Goal: Information Seeking & Learning: Find specific fact

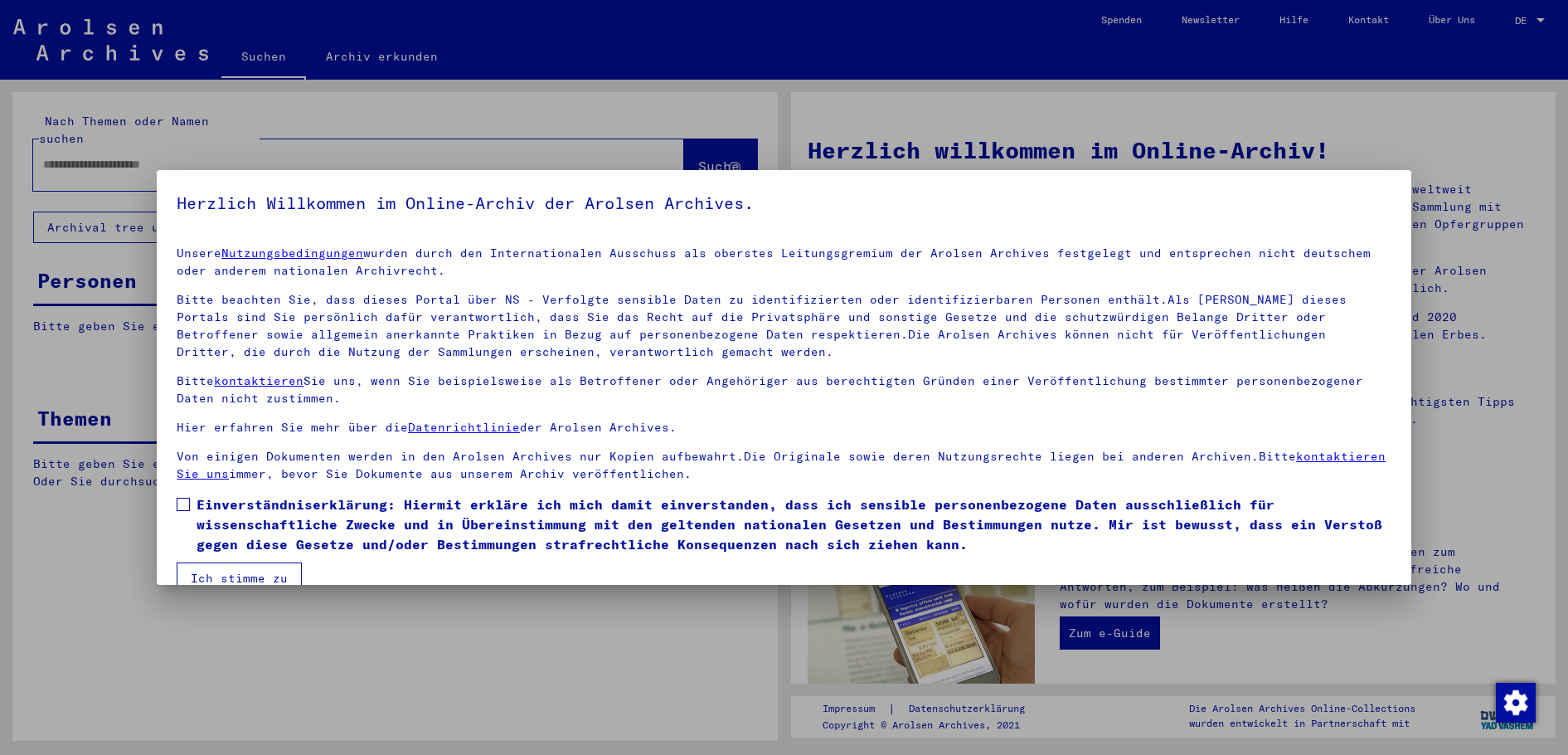
scroll to position [29, 0]
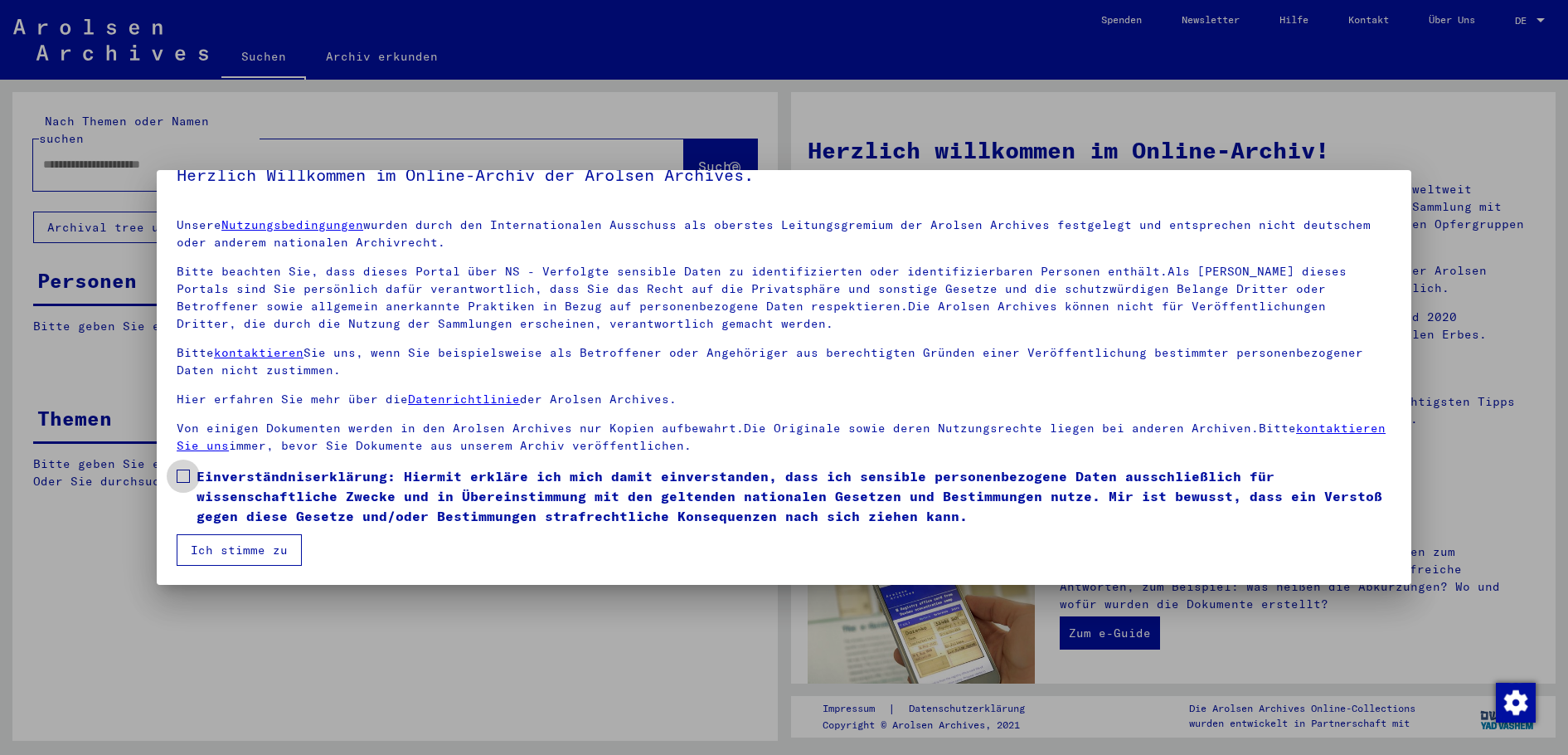
click at [244, 479] on span "Einverständniserklärung: Hiermit erkläre ich mich damit einverstanden, dass ich…" at bounding box center [794, 495] width 1195 height 60
click at [260, 543] on button "Ich stimme zu" at bounding box center [239, 550] width 125 height 32
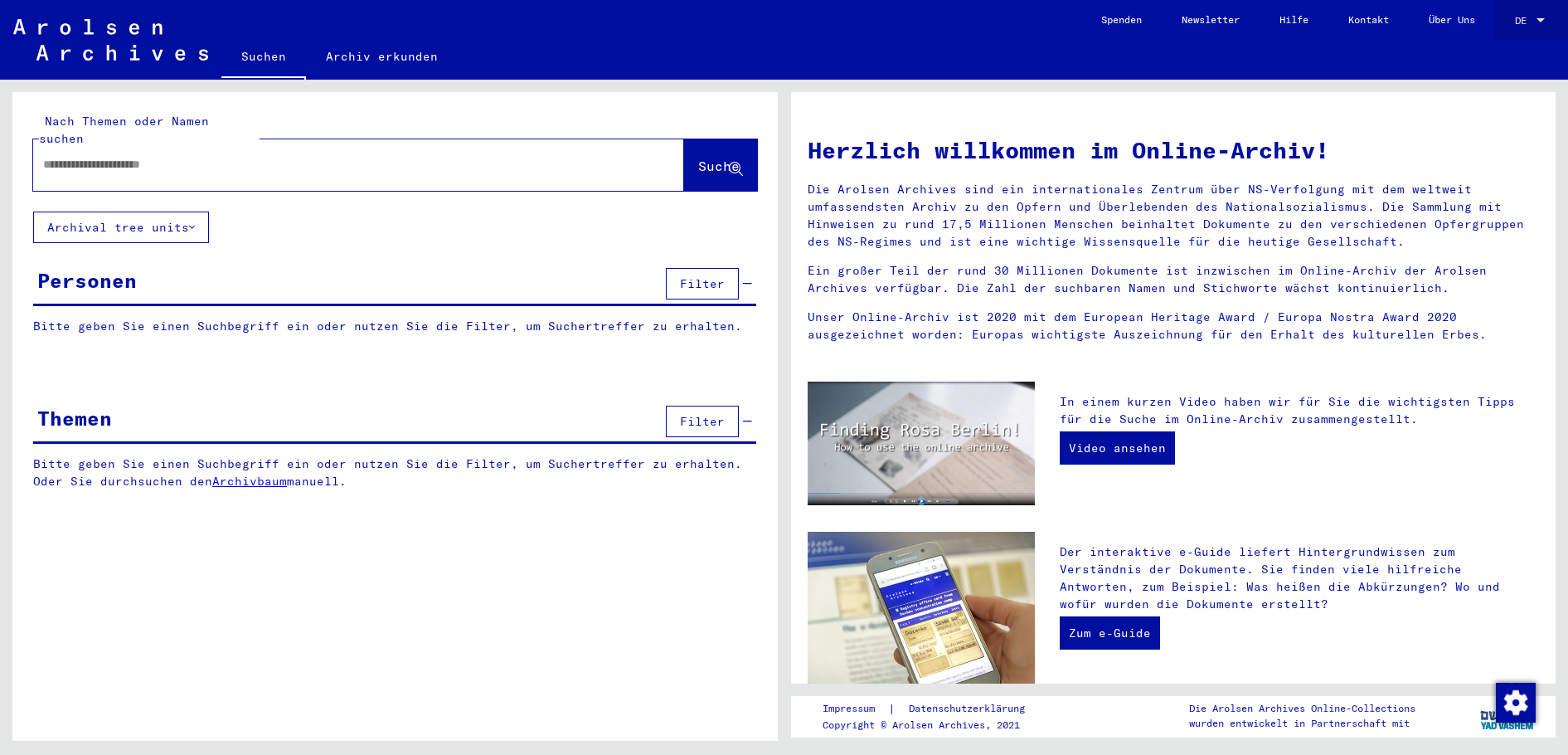
click at [1537, 10] on div "DE DE" at bounding box center [1532, 17] width 34 height 29
click at [1518, 33] on span "English" at bounding box center [1499, 29] width 40 height 13
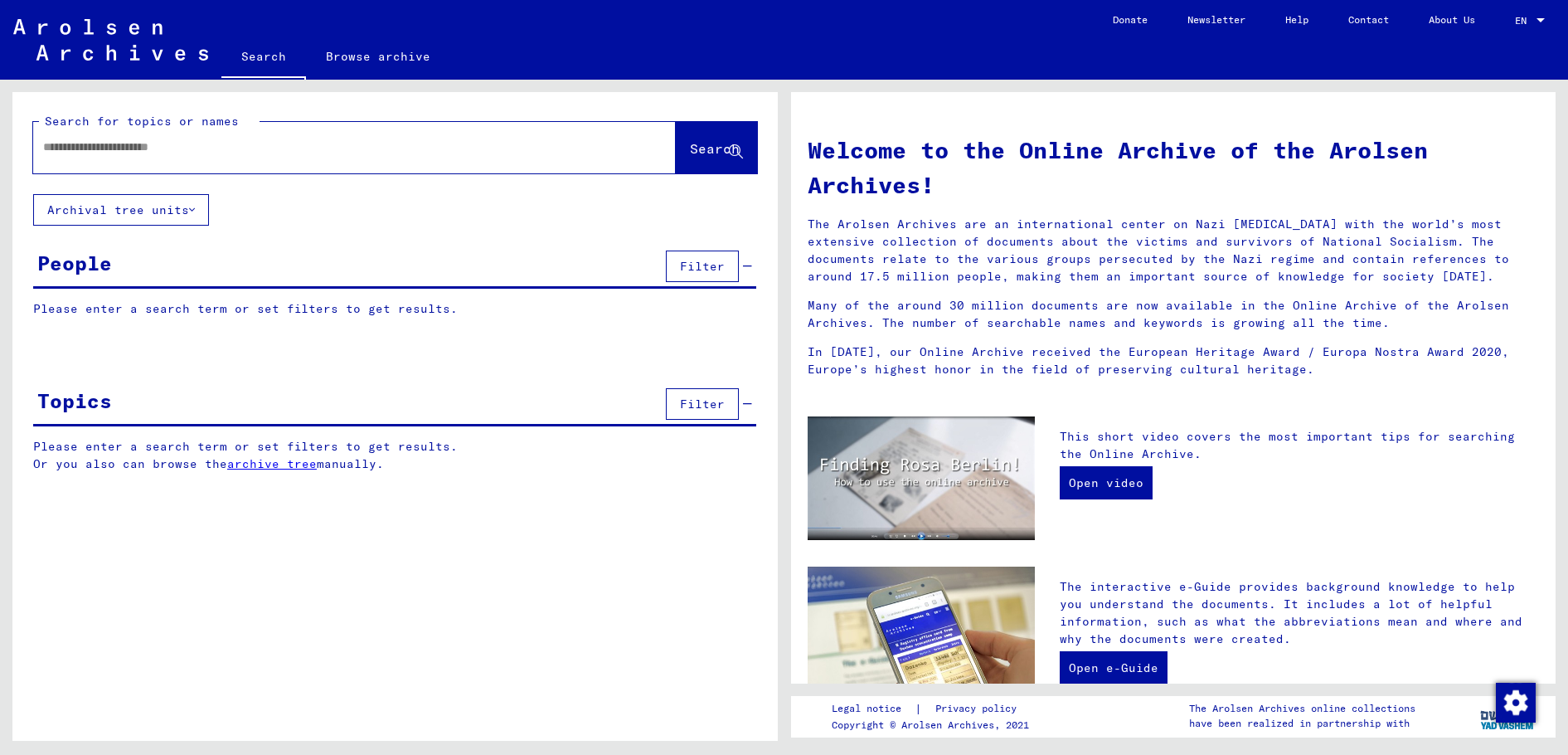
click at [495, 155] on input "text" at bounding box center [334, 147] width 583 height 18
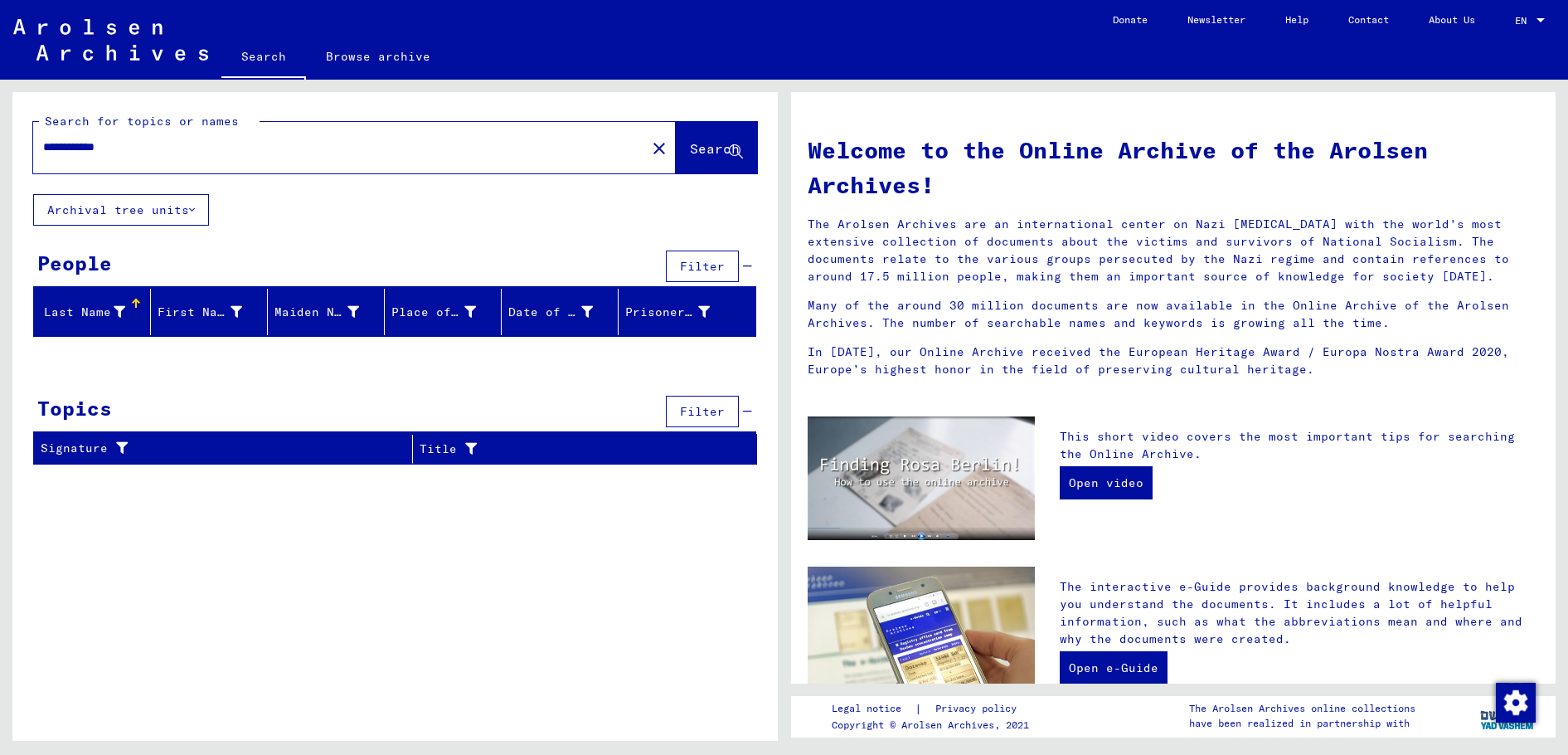
click at [106, 149] on input "**********" at bounding box center [334, 147] width 583 height 18
click at [191, 145] on input "**********" at bounding box center [334, 147] width 583 height 18
type input "**********"
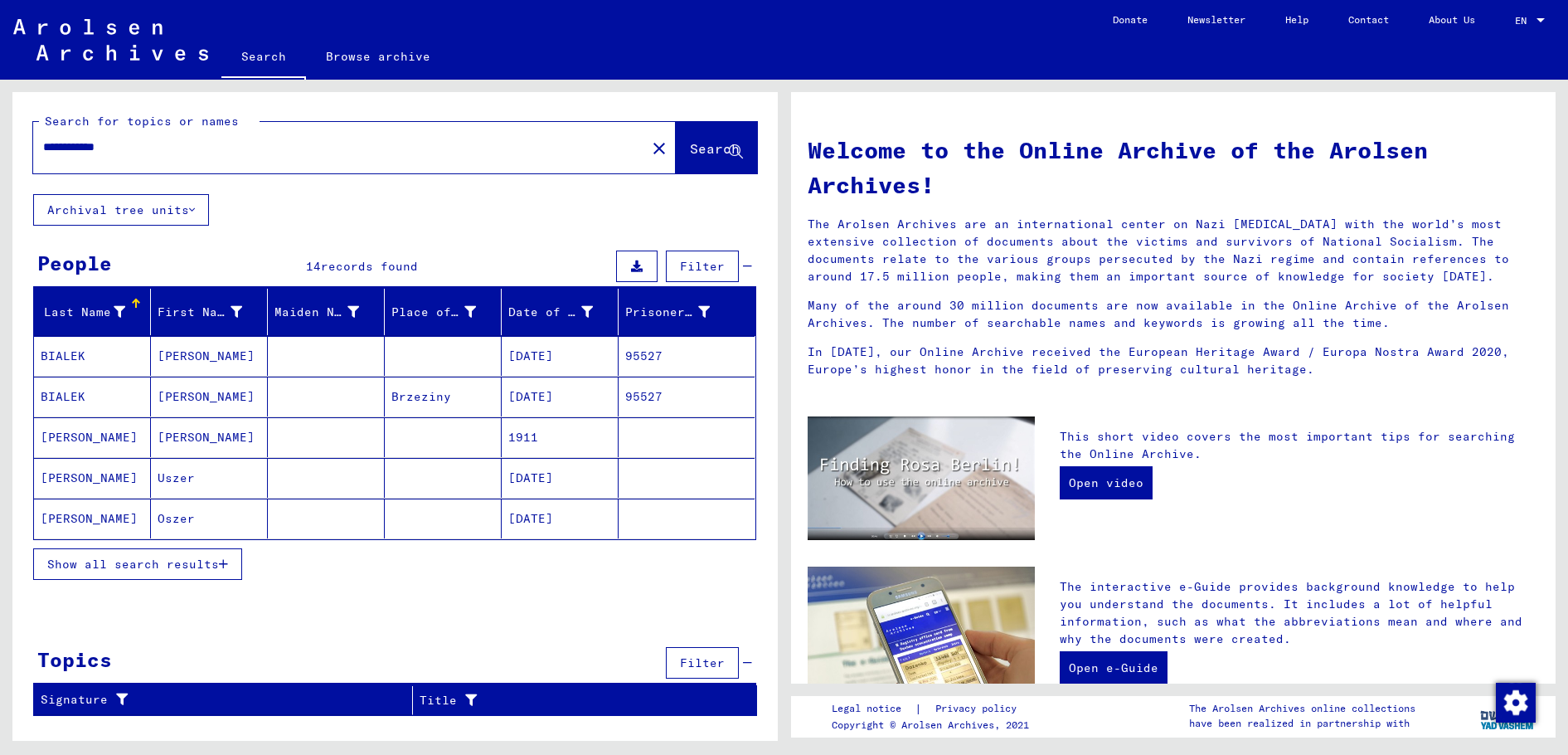
click at [207, 574] on button "Show all search results" at bounding box center [138, 564] width 209 height 32
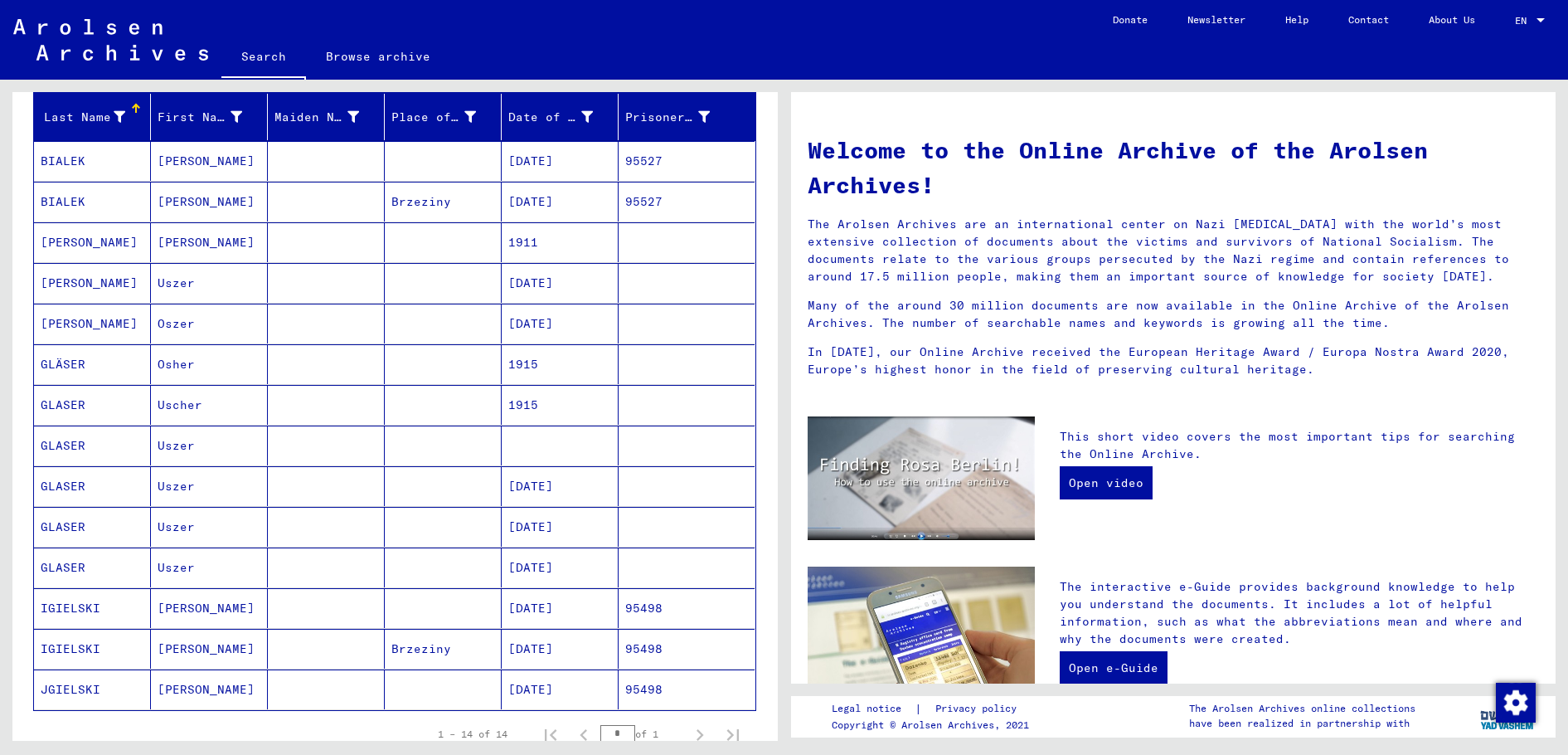
scroll to position [166, 0]
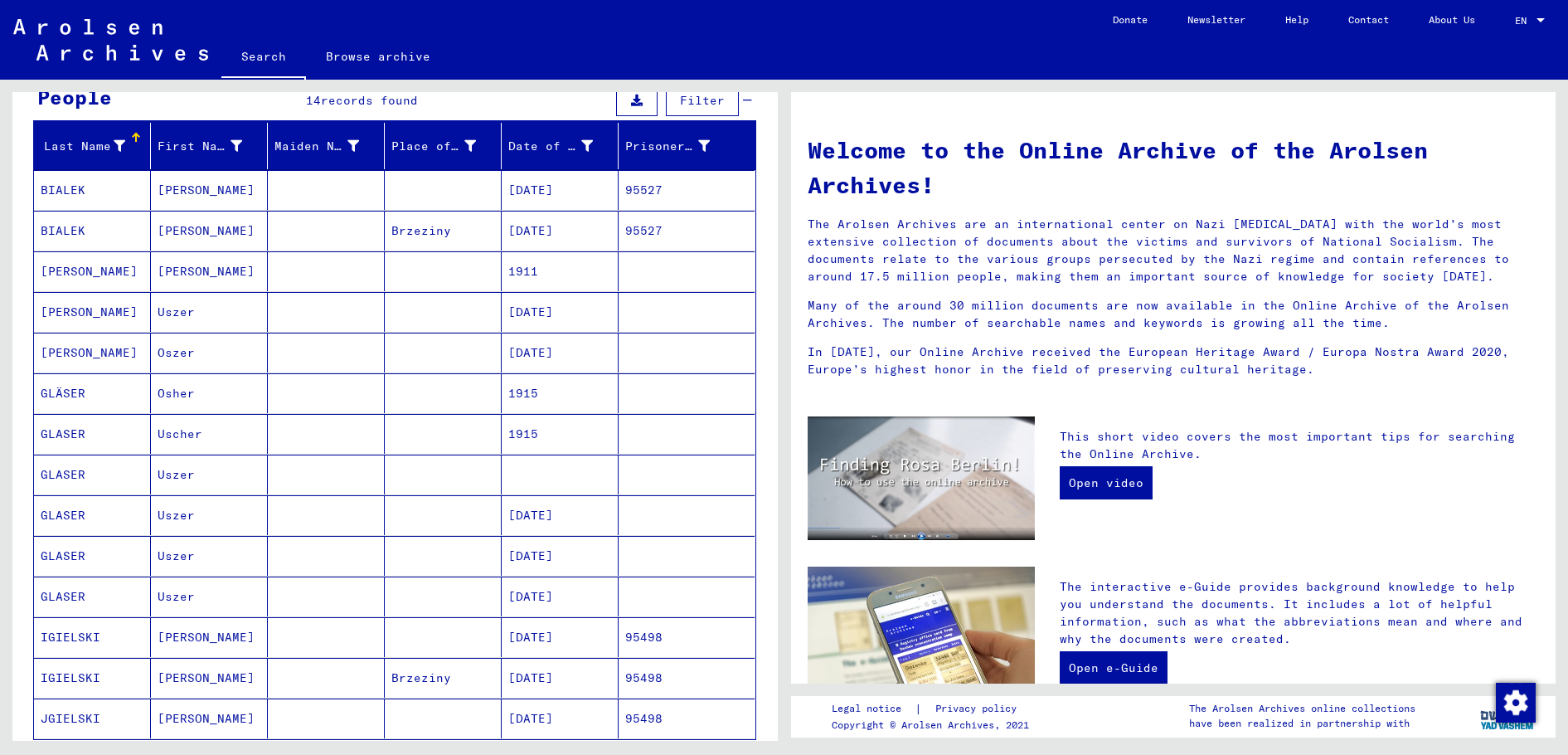
click at [249, 356] on mat-cell "Oszer" at bounding box center [209, 352] width 117 height 39
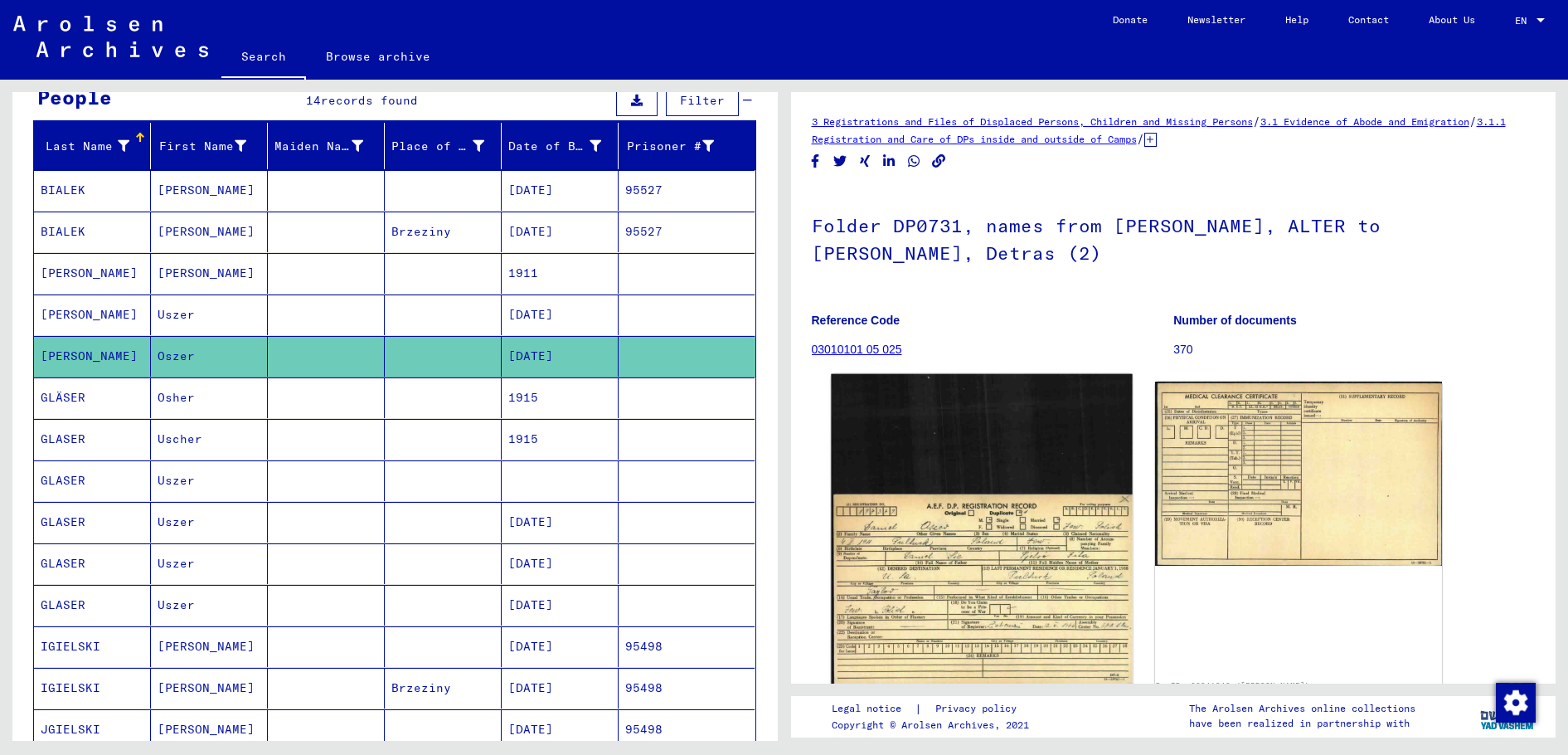
click at [968, 567] on img at bounding box center [981, 529] width 302 height 312
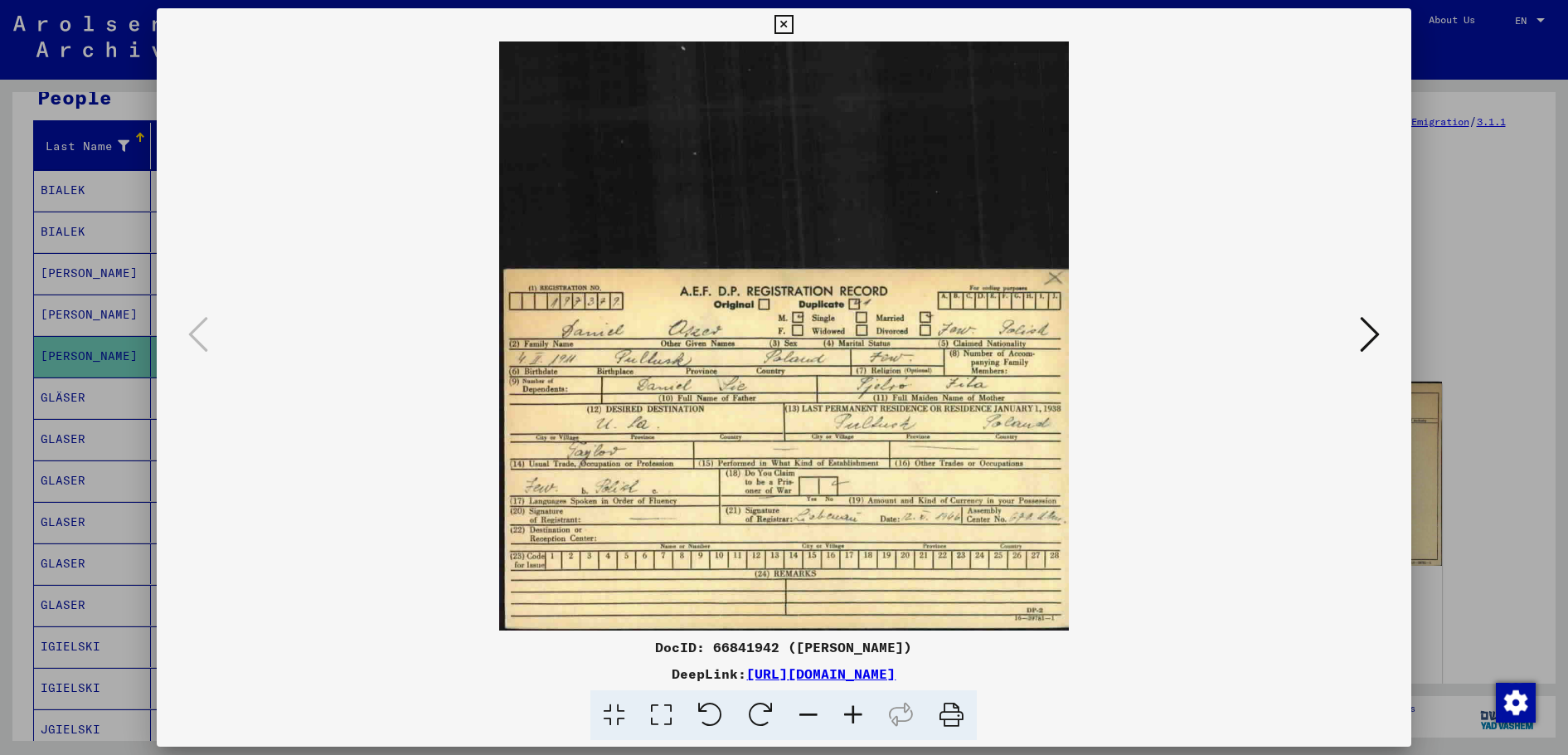
click at [850, 711] on icon at bounding box center [852, 716] width 45 height 50
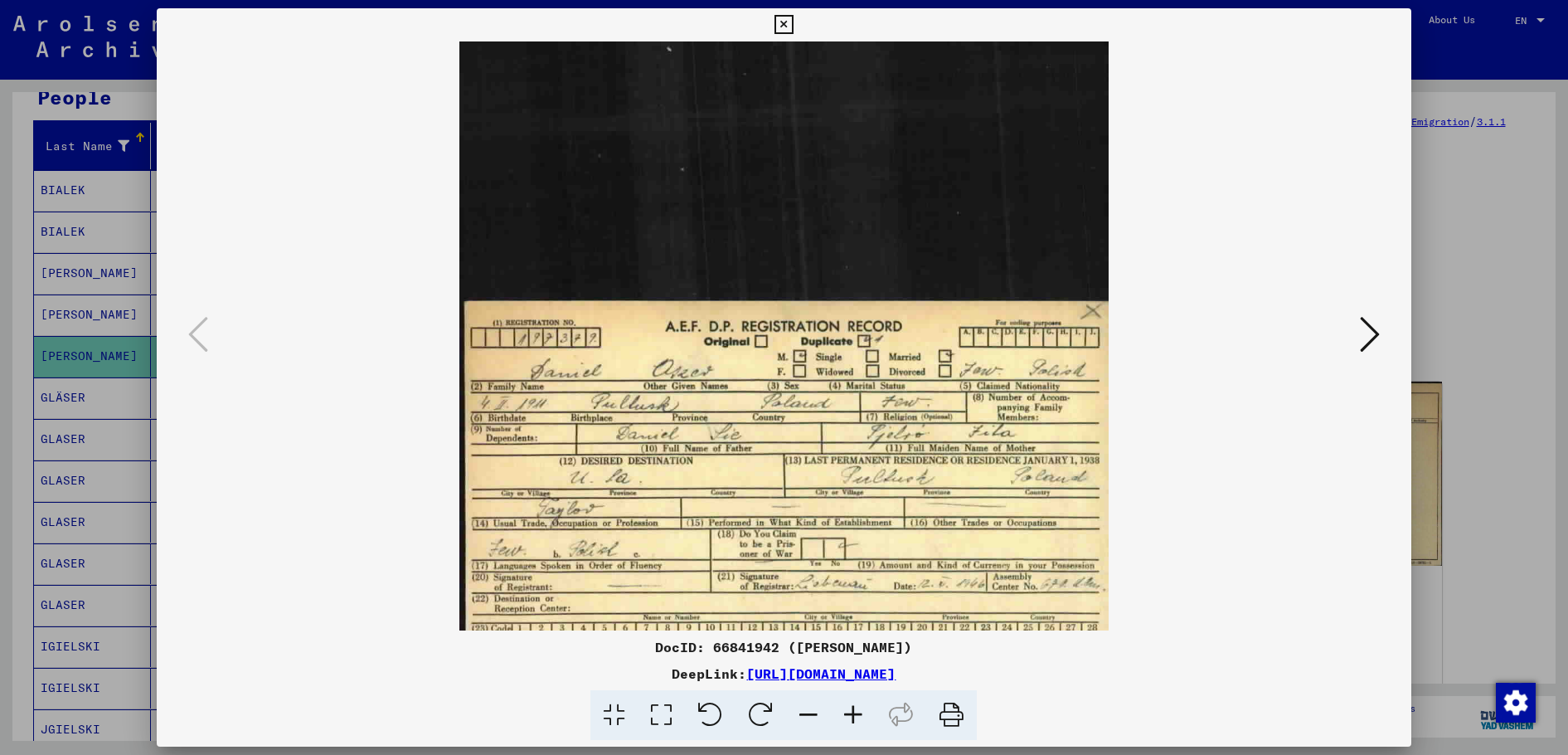
click at [850, 711] on icon at bounding box center [852, 716] width 45 height 50
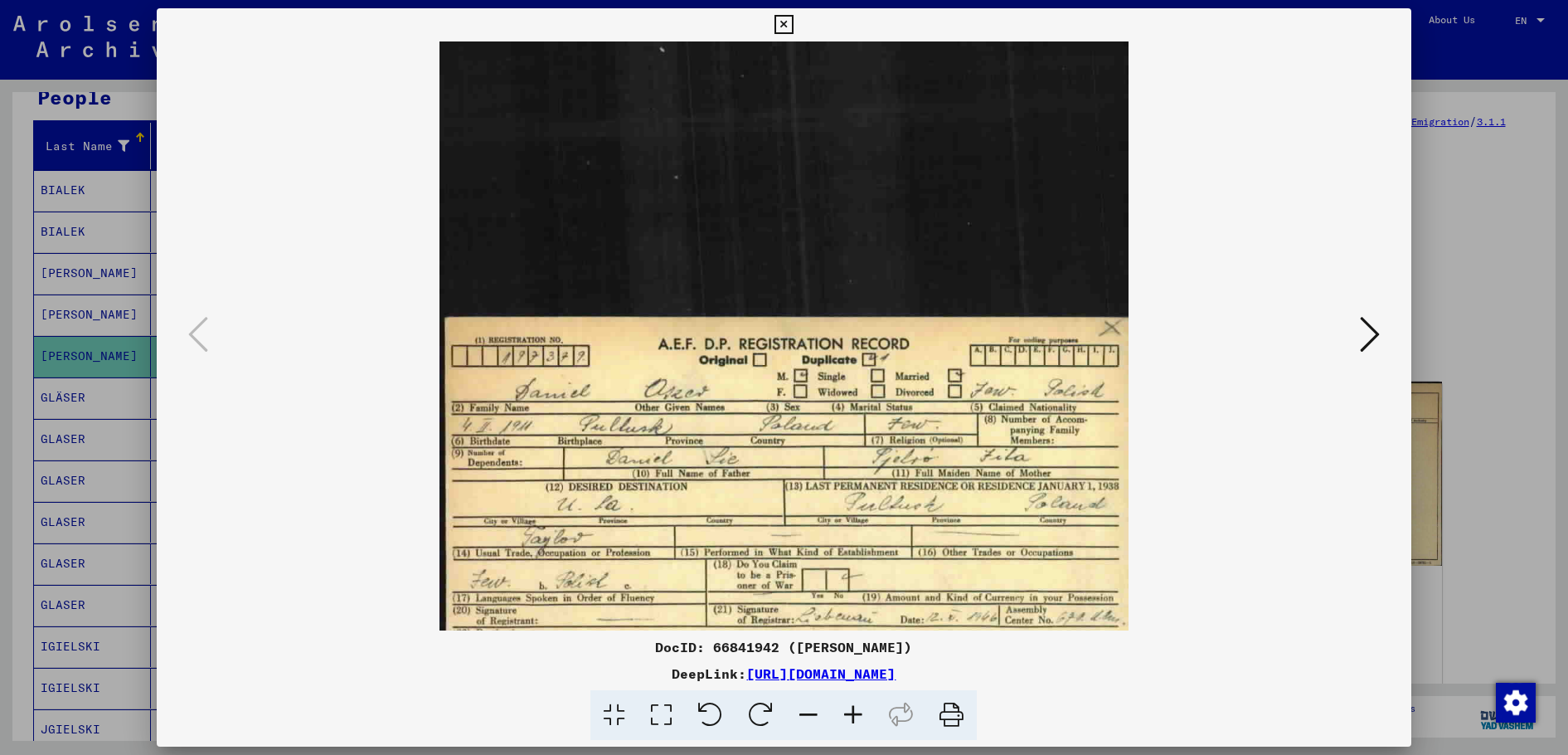
click at [850, 711] on icon at bounding box center [852, 716] width 45 height 50
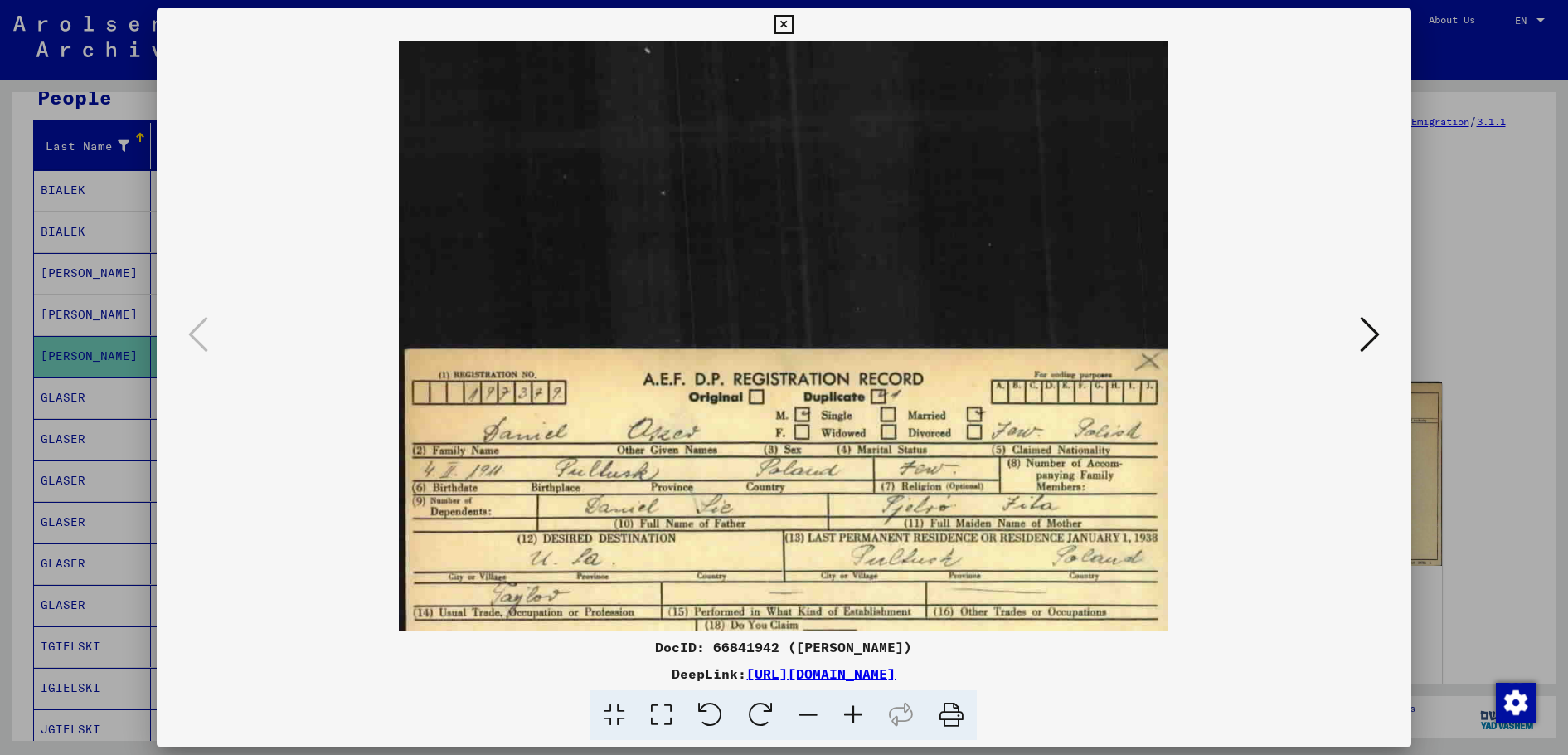
click at [850, 711] on icon at bounding box center [852, 716] width 45 height 50
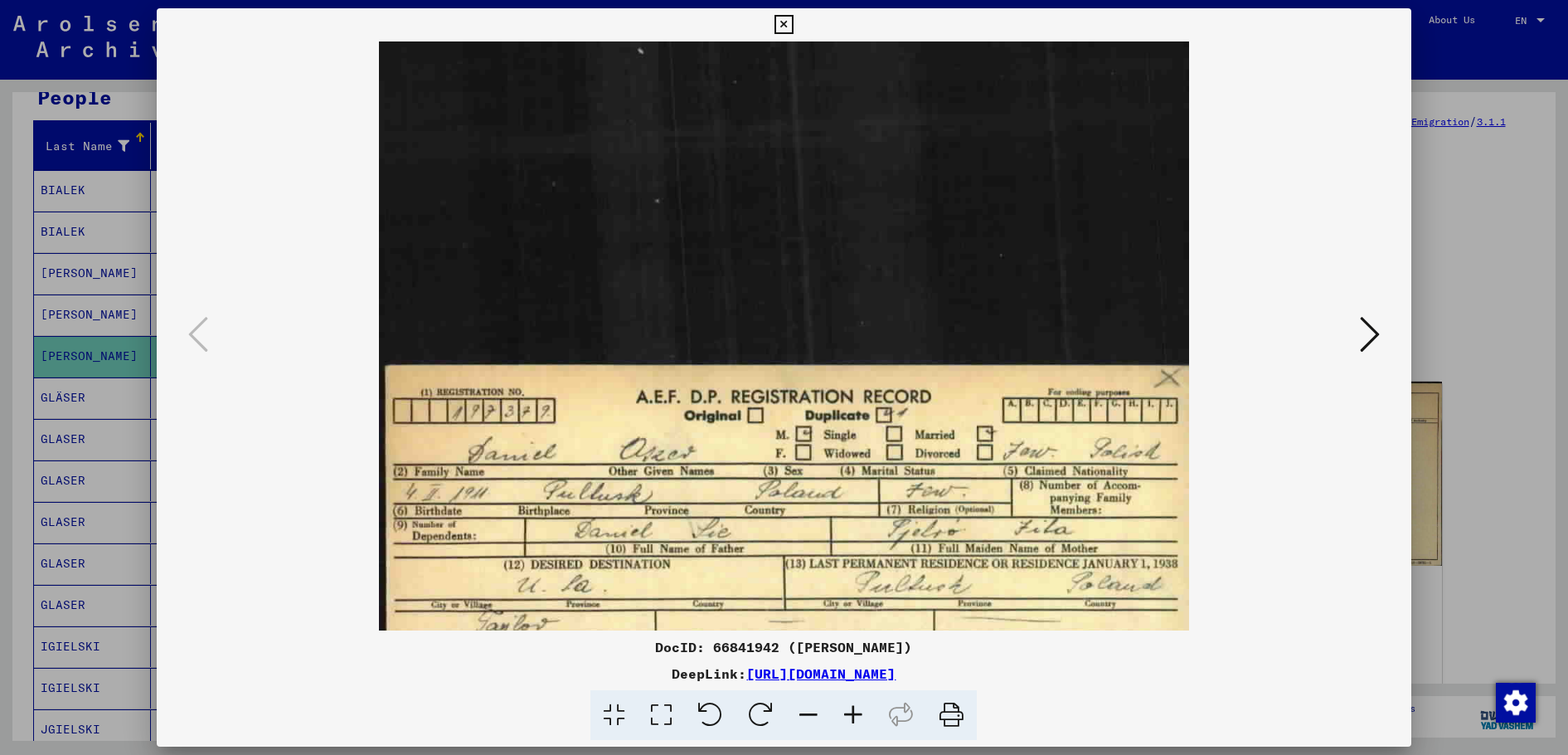
click at [850, 711] on icon at bounding box center [852, 716] width 45 height 50
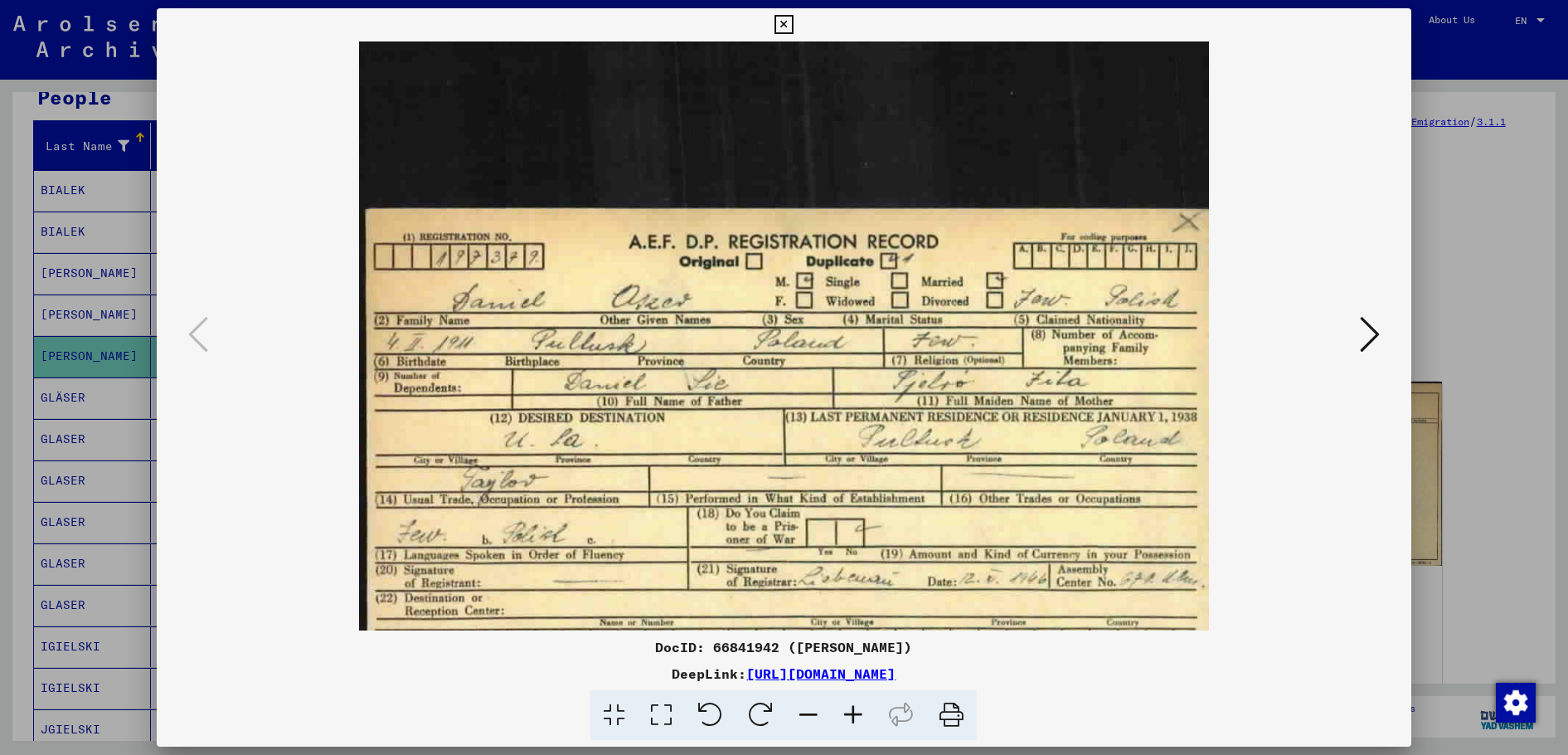
scroll to position [176, 0]
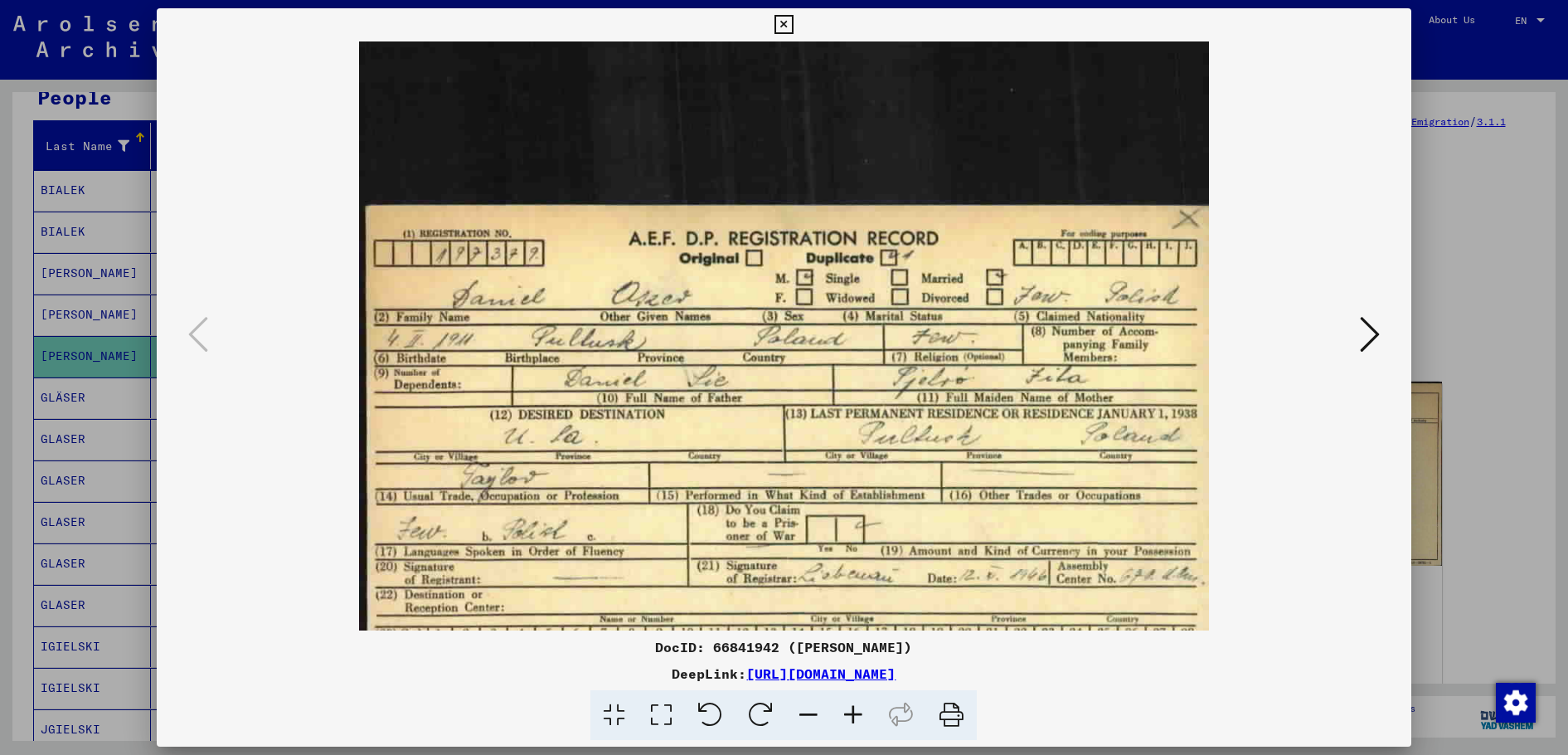
drag, startPoint x: 1163, startPoint y: 536, endPoint x: 1137, endPoint y: 380, distance: 158.2
click at [1137, 380] on img at bounding box center [784, 305] width 850 height 879
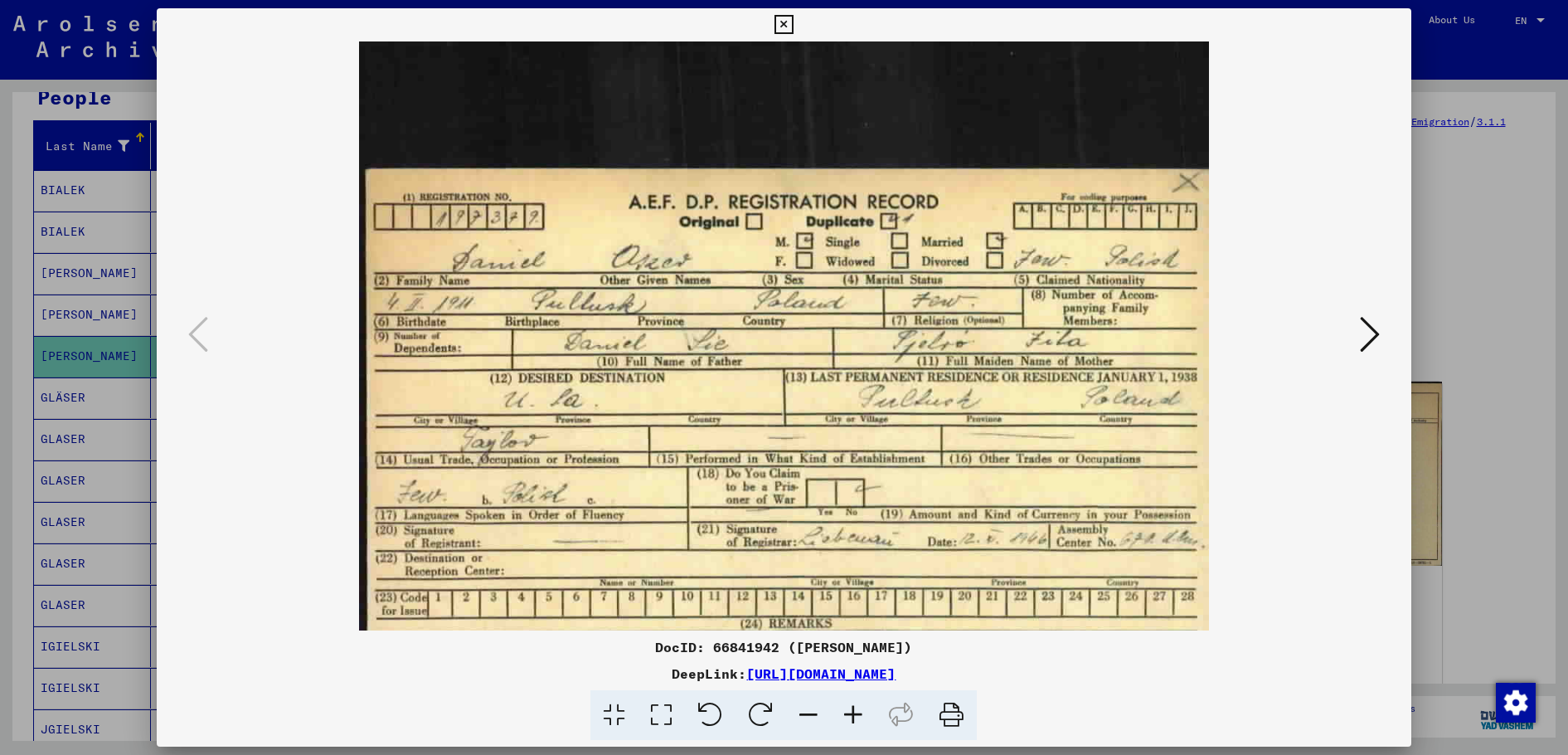
scroll to position [215, 0]
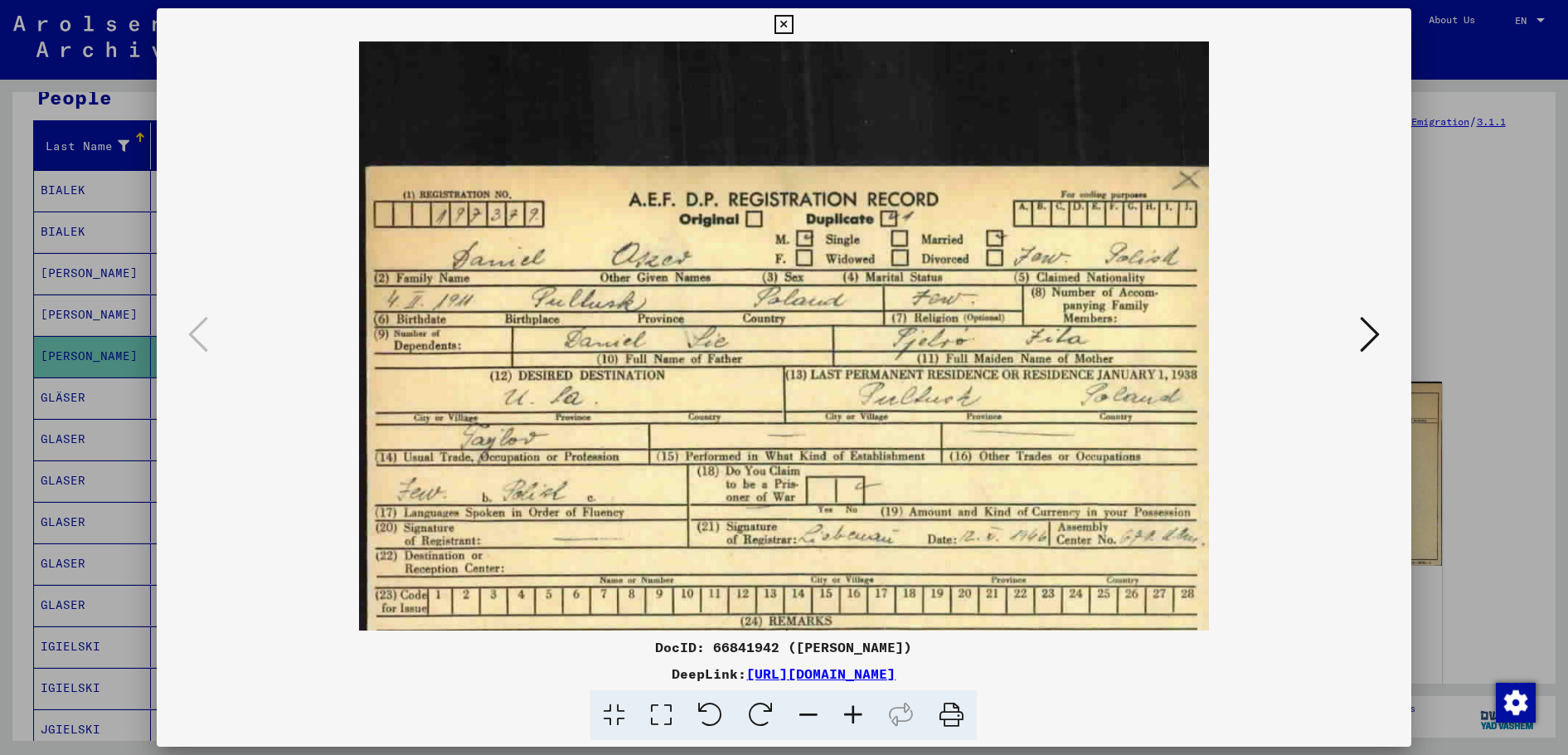
drag, startPoint x: 1091, startPoint y: 493, endPoint x: 1092, endPoint y: 454, distance: 39.0
click at [1092, 454] on img at bounding box center [784, 266] width 850 height 879
click at [852, 710] on icon at bounding box center [852, 716] width 45 height 50
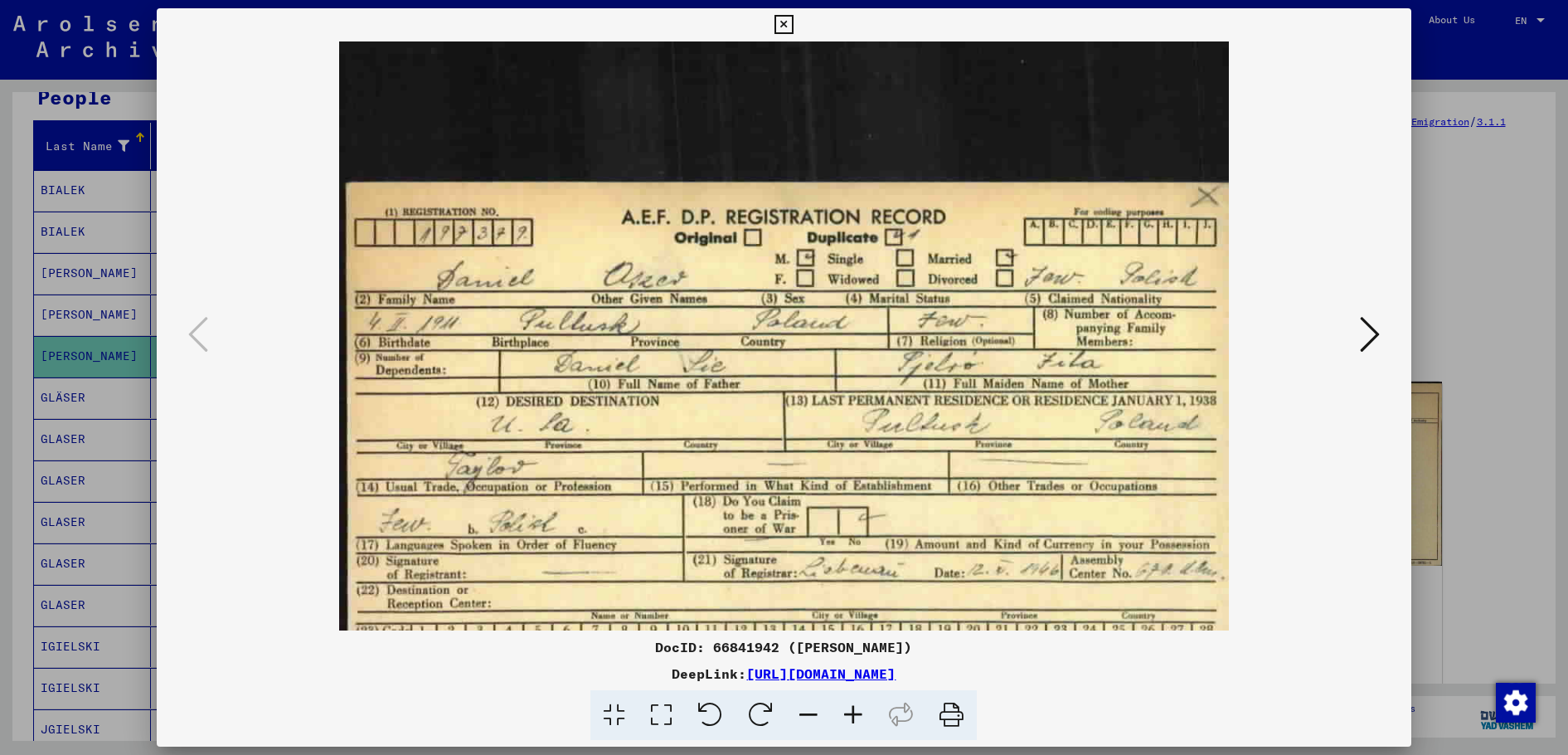
click at [852, 710] on icon at bounding box center [852, 716] width 45 height 50
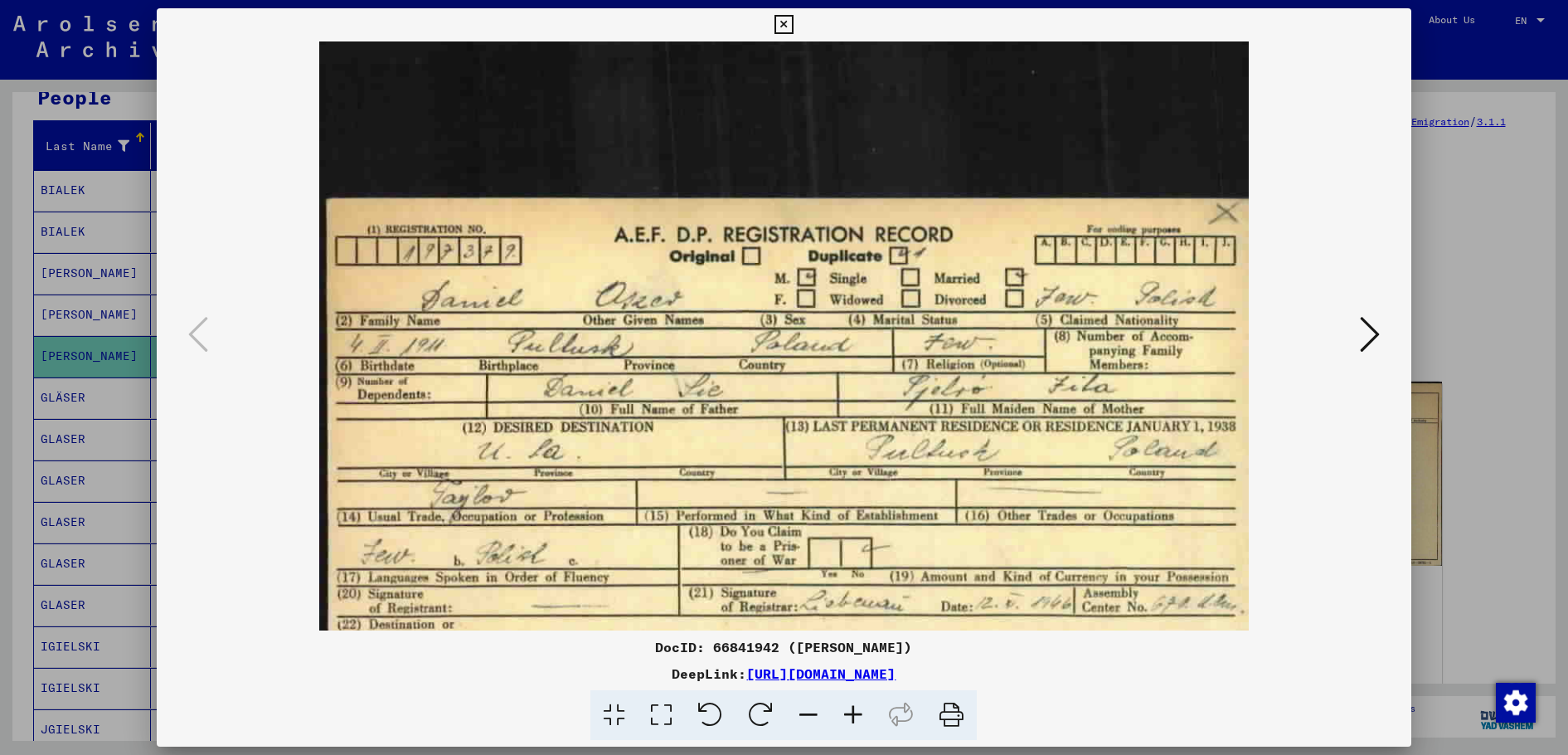
click at [852, 710] on icon at bounding box center [852, 716] width 45 height 50
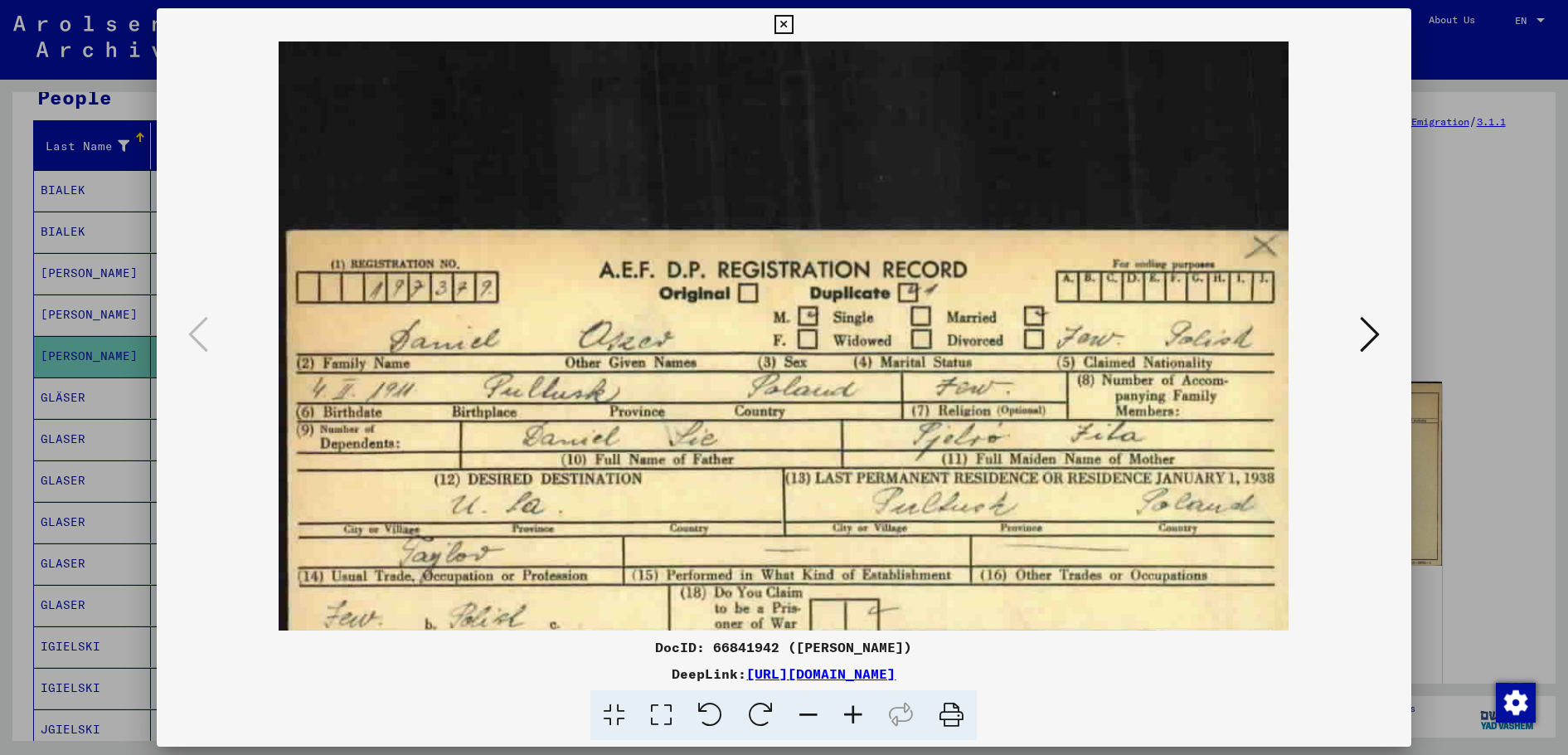
drag, startPoint x: 852, startPoint y: 710, endPoint x: 866, endPoint y: 704, distance: 15.2
click at [852, 711] on icon at bounding box center [852, 716] width 45 height 50
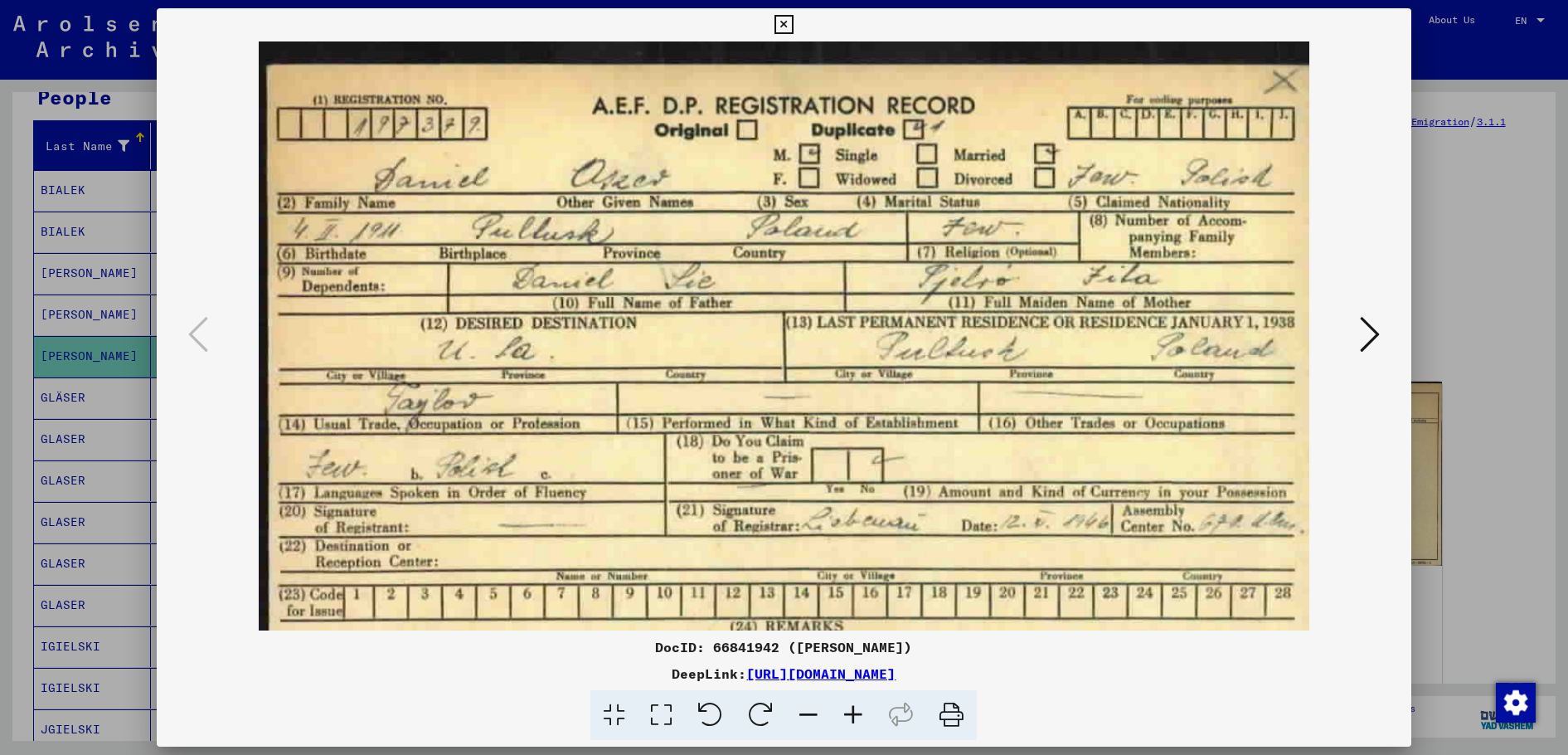
scroll to position [401, 0]
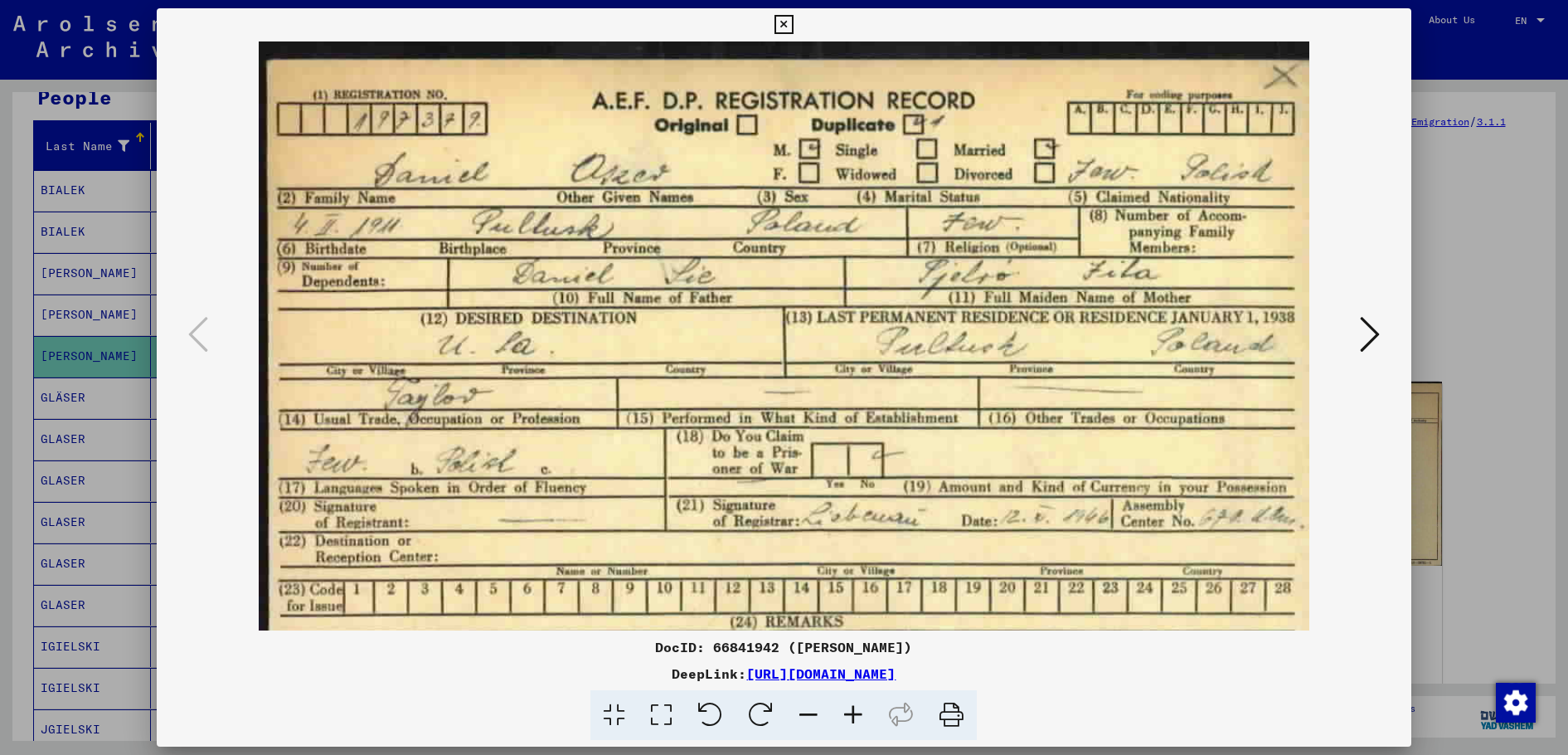
drag, startPoint x: 1245, startPoint y: 552, endPoint x: 1242, endPoint y: 366, distance: 186.0
click at [1242, 366] on img at bounding box center [784, 183] width 1050 height 1087
click at [1368, 331] on icon at bounding box center [1371, 333] width 20 height 39
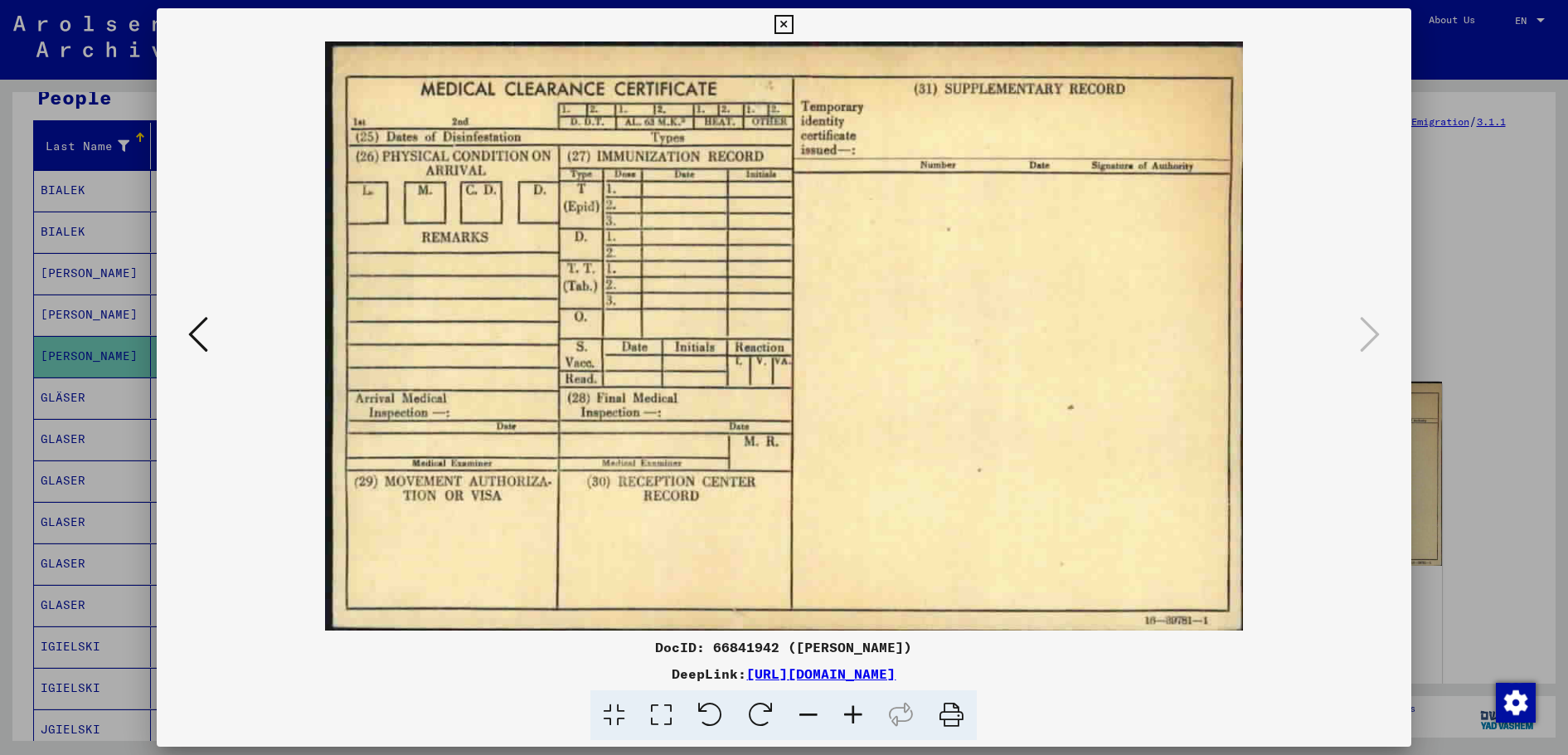
click at [1519, 319] on div at bounding box center [784, 377] width 1568 height 755
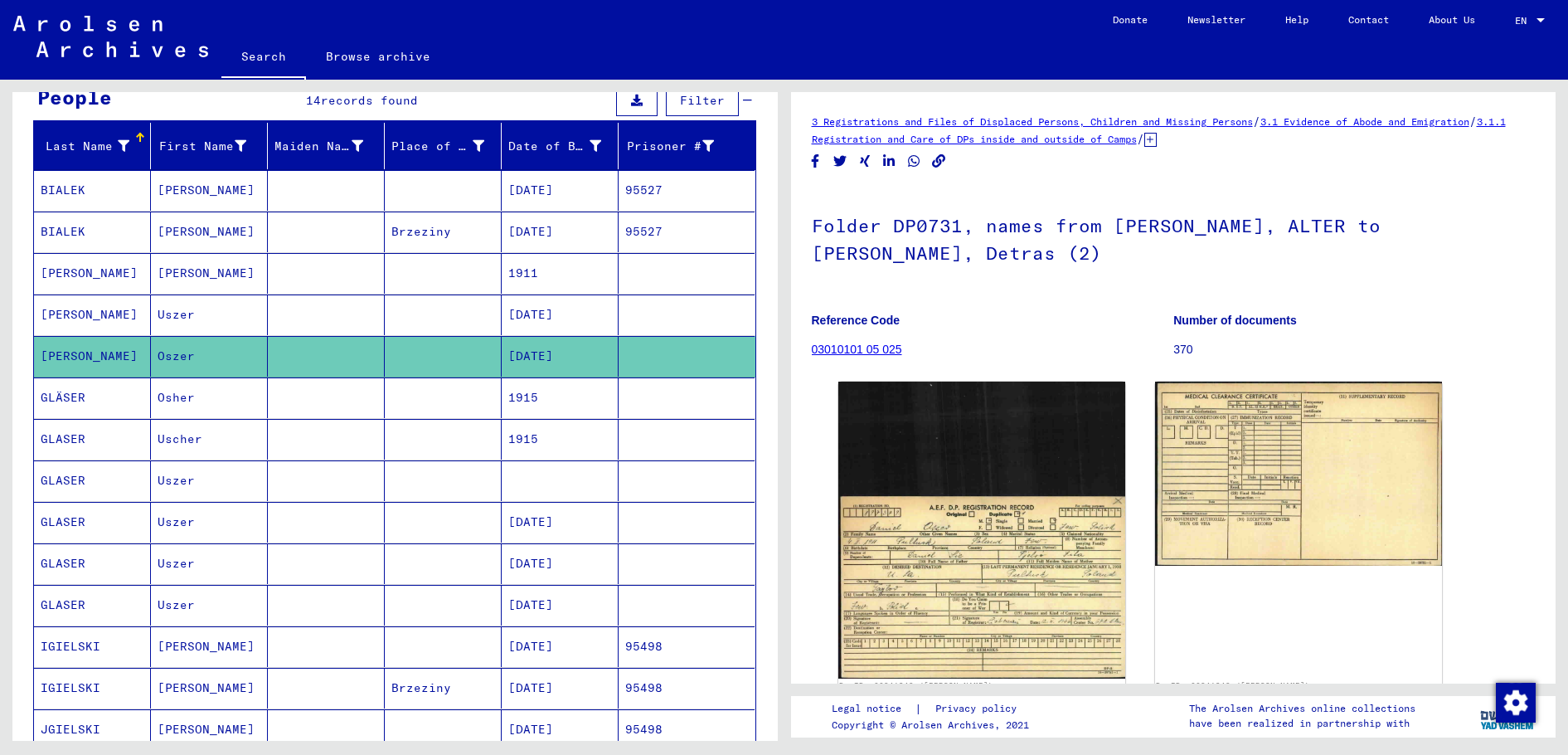
click at [532, 395] on mat-cell "1915" at bounding box center [559, 397] width 117 height 40
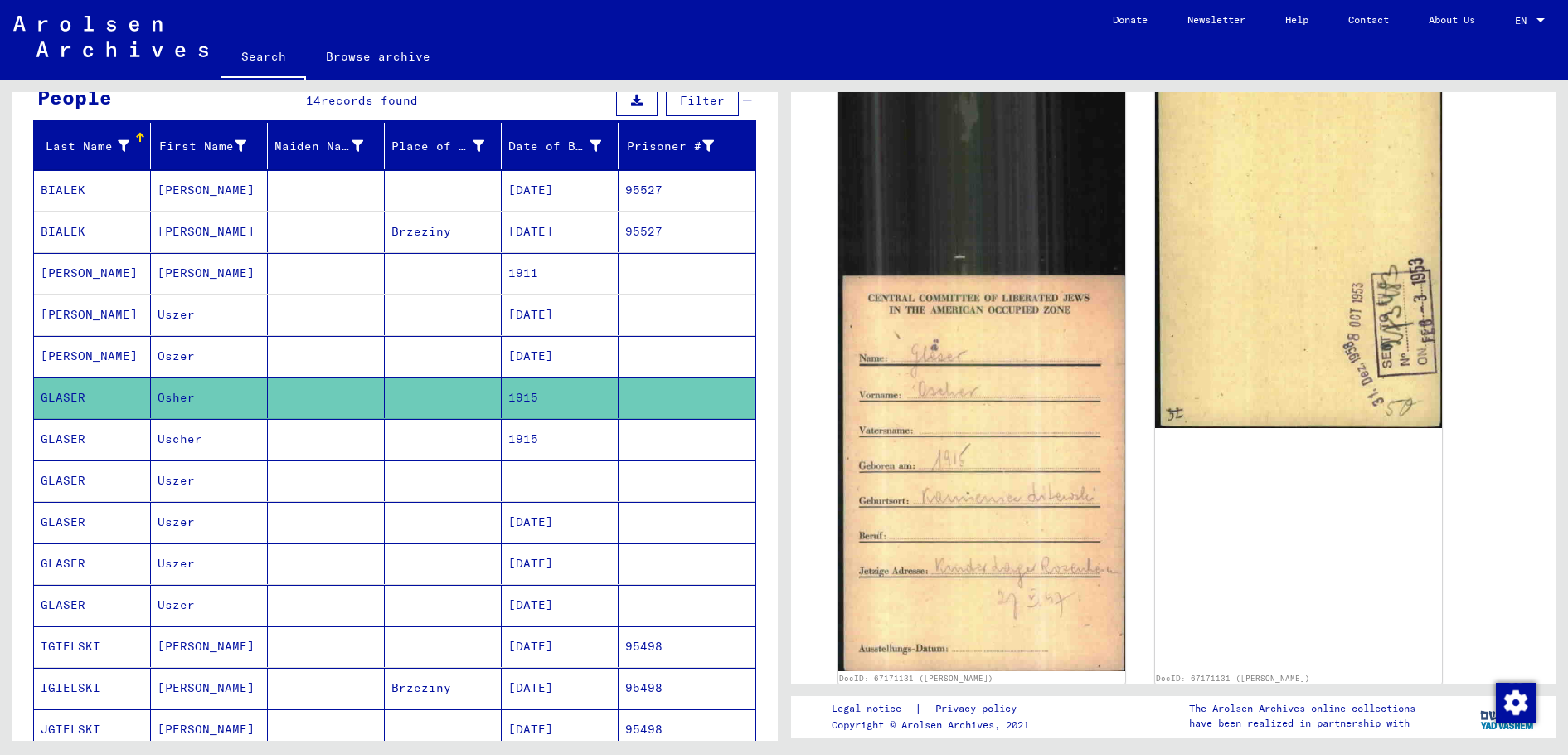
scroll to position [332, 0]
click at [213, 317] on mat-cell "Uszer" at bounding box center [209, 315] width 117 height 40
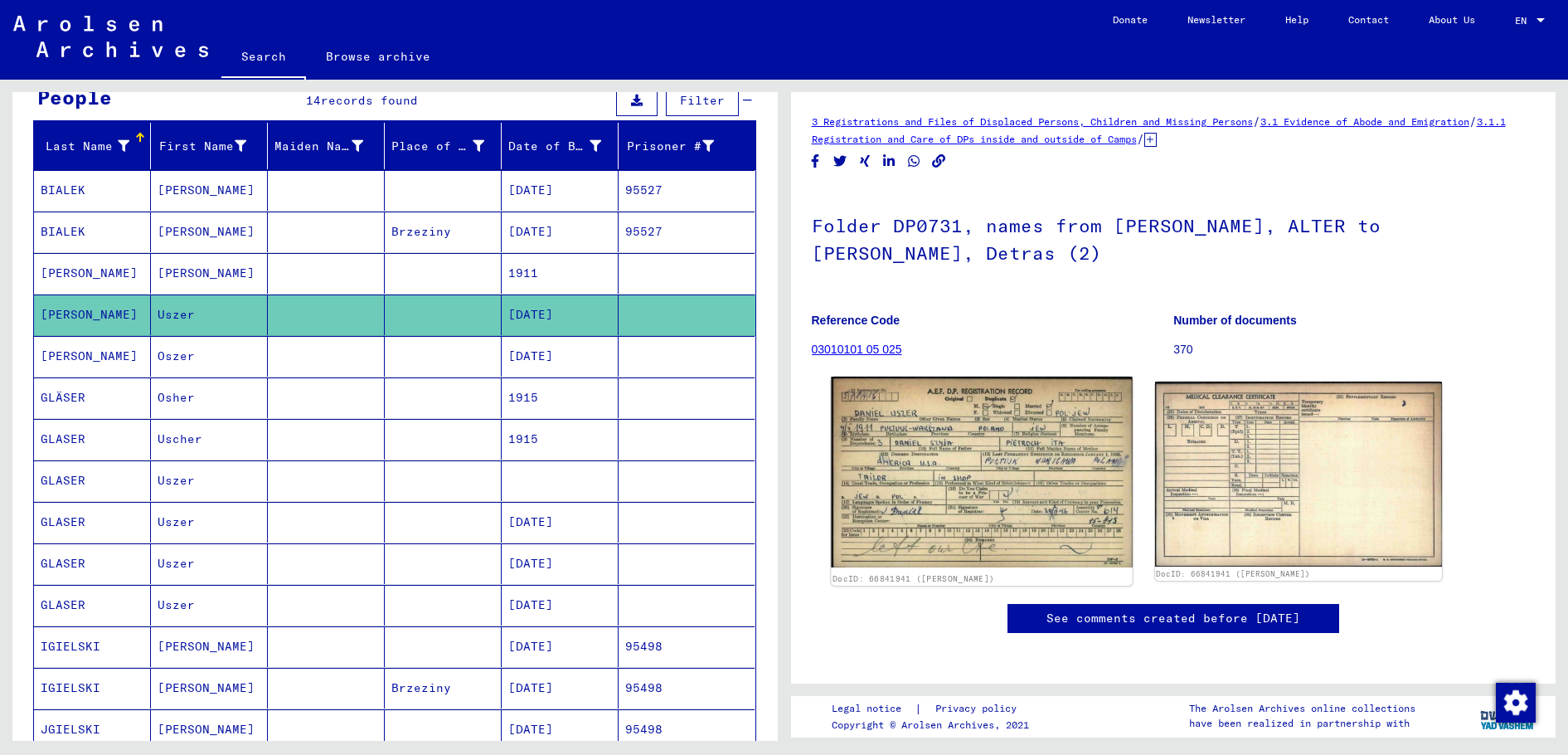
click at [966, 461] on img at bounding box center [981, 471] width 302 height 191
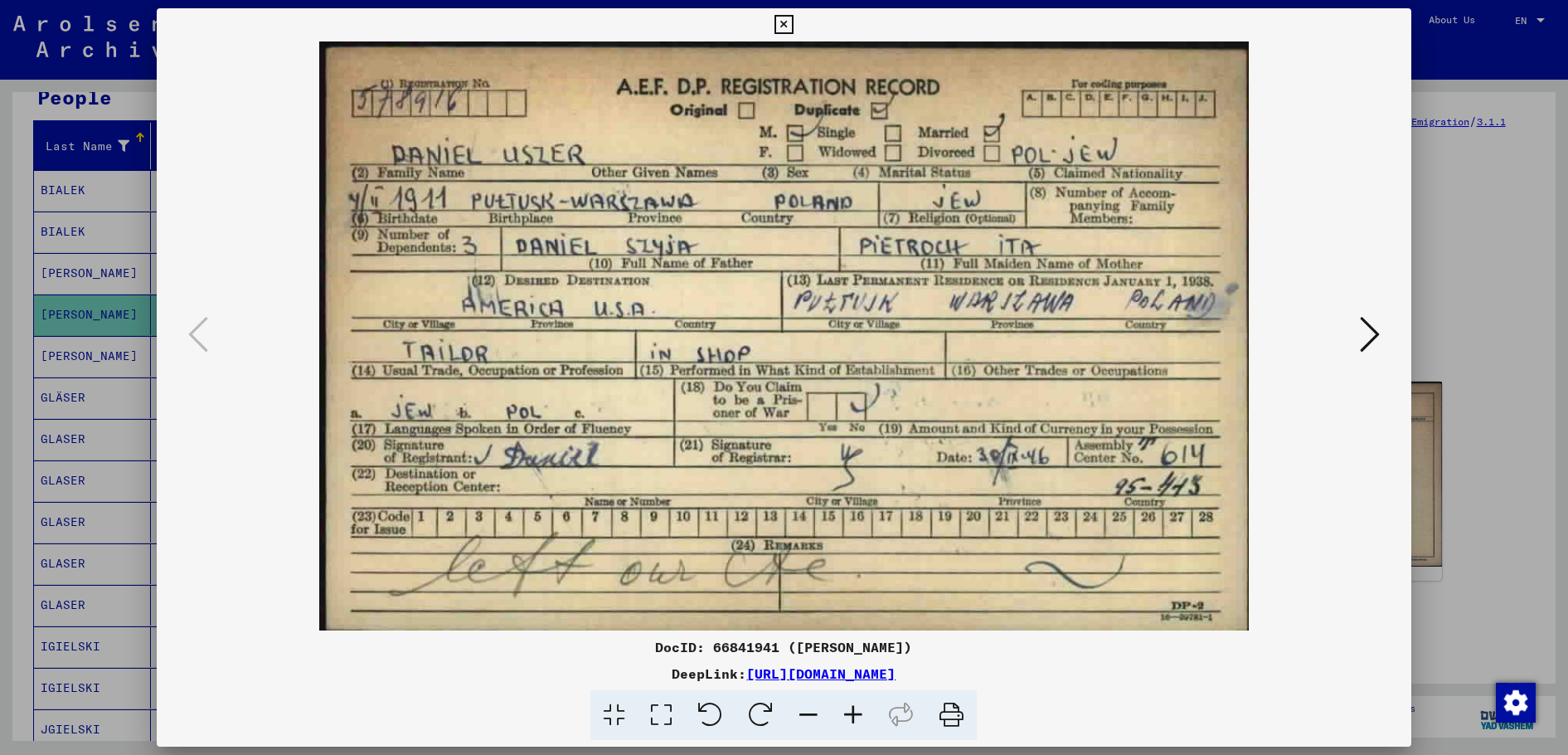
click at [1432, 301] on div at bounding box center [784, 377] width 1568 height 755
